Goal: Check status: Verify the current state of an ongoing process or item

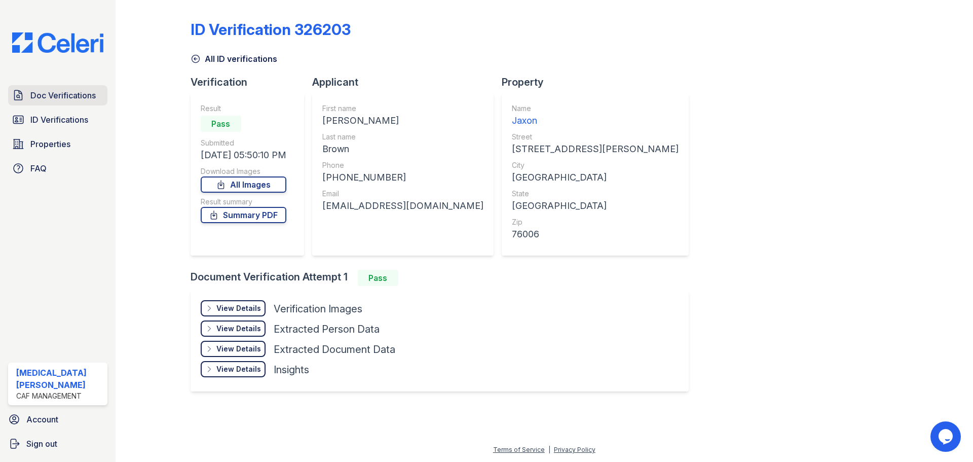
click at [60, 95] on span "Doc Verifications" at bounding box center [62, 95] width 65 height 12
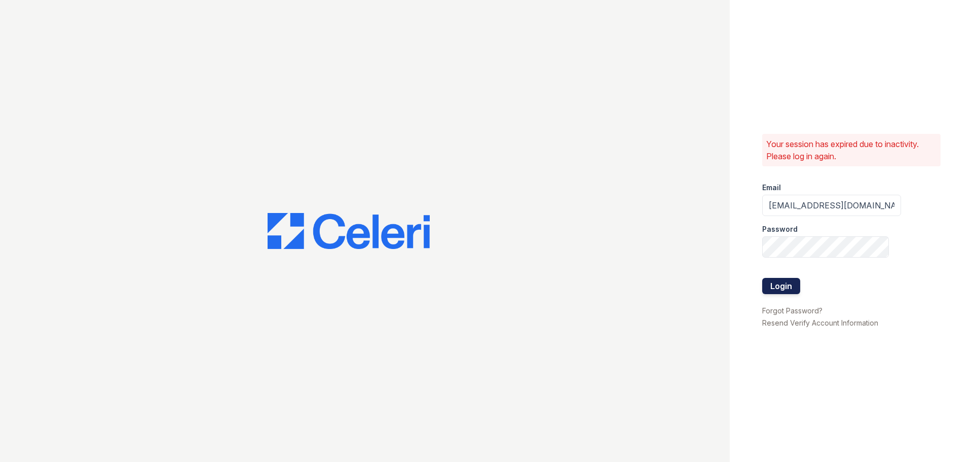
click at [782, 287] on button "Login" at bounding box center [781, 286] width 38 height 16
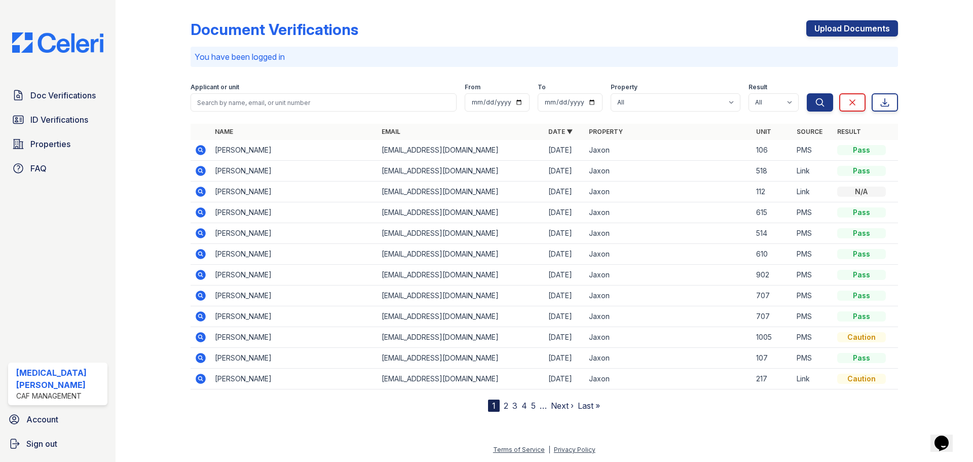
drag, startPoint x: 699, startPoint y: 434, endPoint x: 403, endPoint y: 269, distance: 339.3
click at [699, 434] on div at bounding box center [544, 436] width 825 height 16
click at [202, 275] on icon at bounding box center [201, 275] width 12 height 12
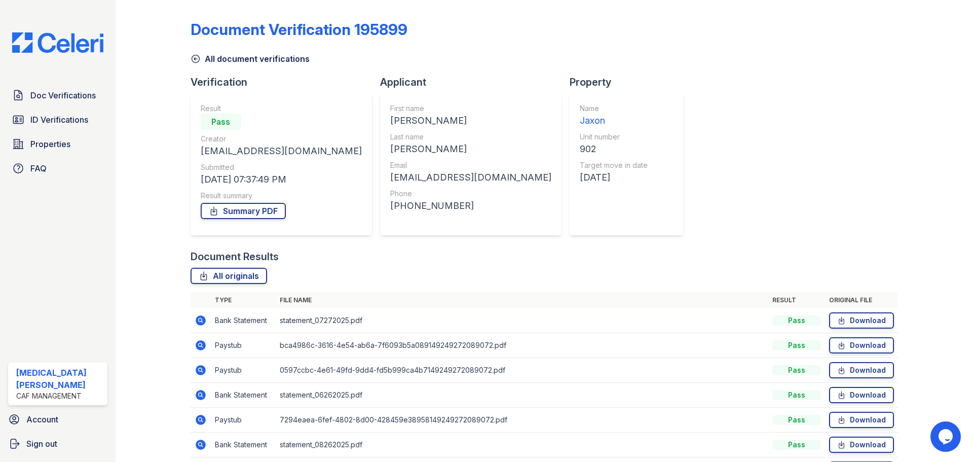
click at [202, 342] on icon at bounding box center [201, 345] width 10 height 10
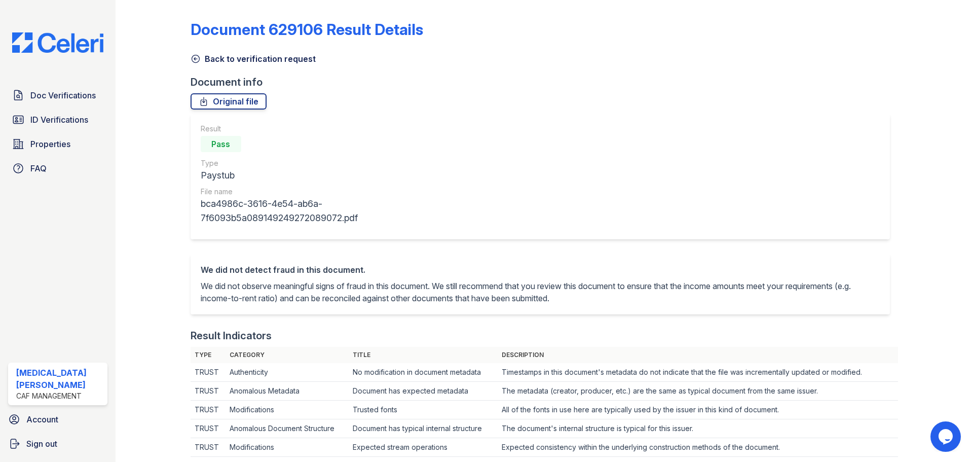
click at [217, 61] on link "Back to verification request" at bounding box center [253, 59] width 125 height 12
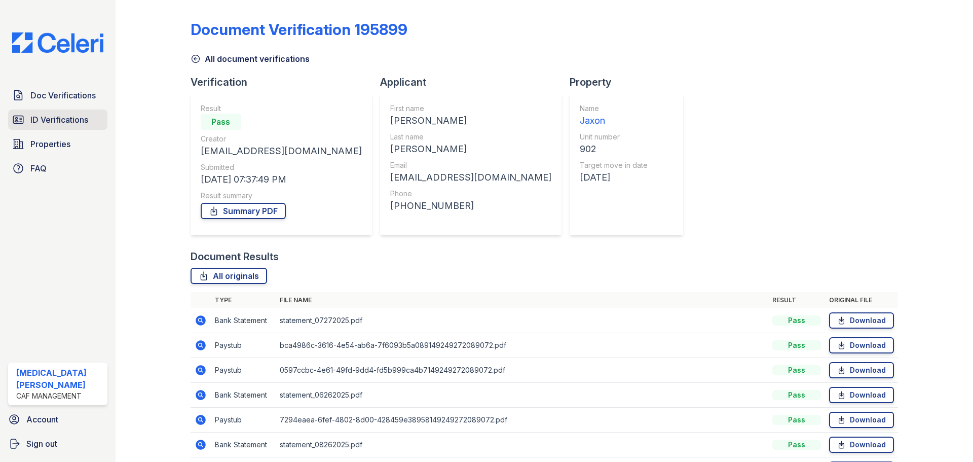
click at [34, 116] on span "ID Verifications" at bounding box center [59, 120] width 58 height 12
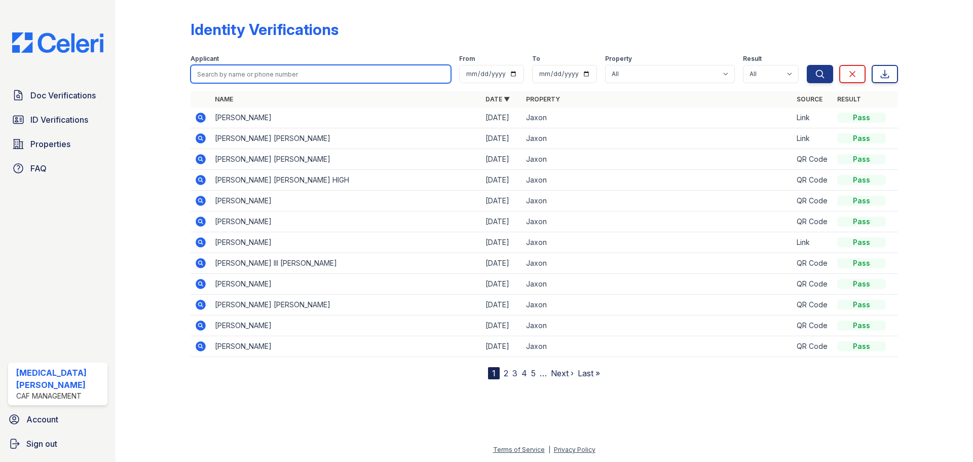
click at [248, 70] on input "search" at bounding box center [321, 74] width 260 height 18
type input "christa"
click at [807, 65] on button "Search" at bounding box center [820, 74] width 26 height 18
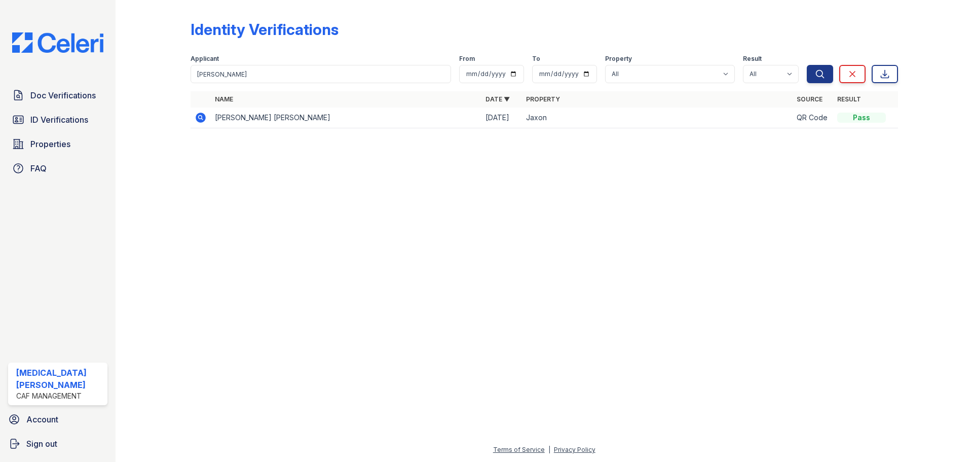
click at [198, 121] on icon at bounding box center [201, 117] width 10 height 10
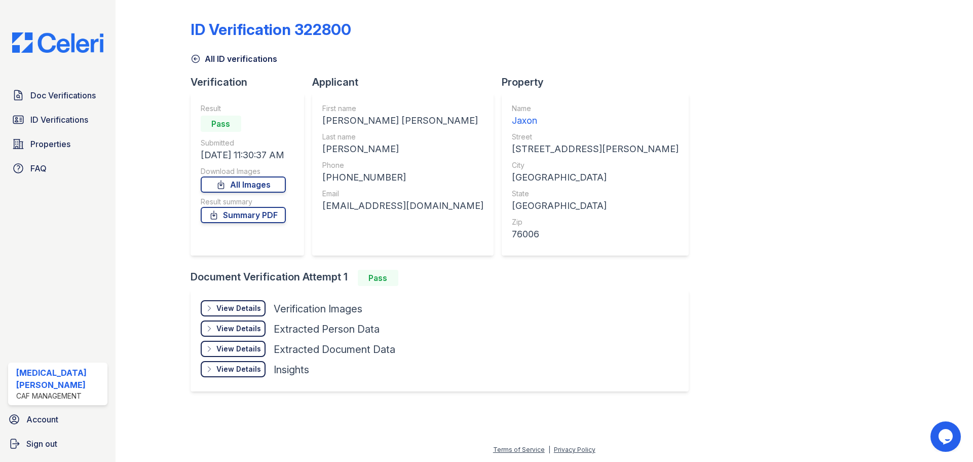
click at [241, 306] on div "View Details" at bounding box center [238, 308] width 45 height 10
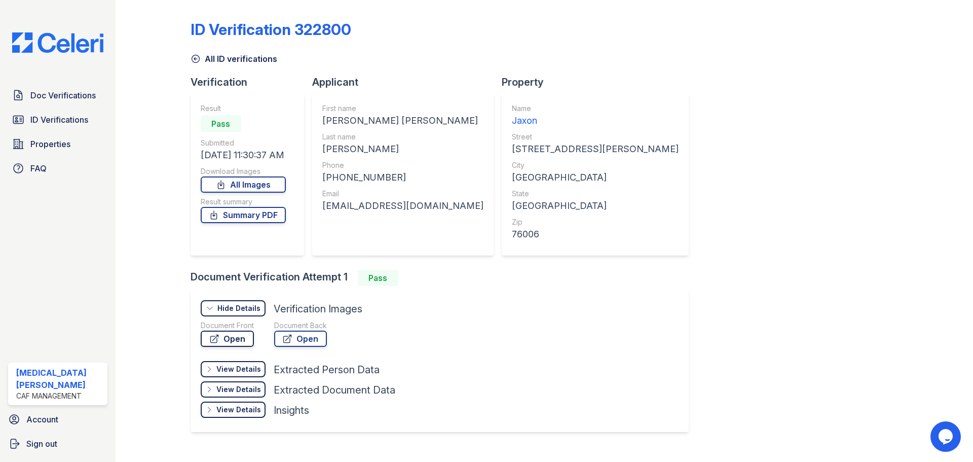
click at [221, 337] on link "Open" at bounding box center [227, 338] width 53 height 16
